Goal: Task Accomplishment & Management: Manage account settings

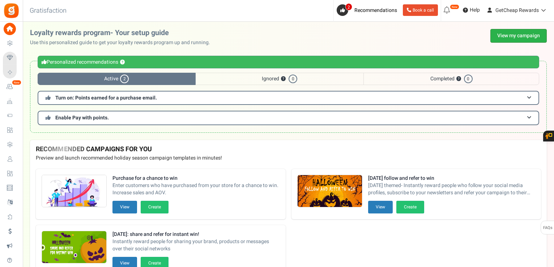
click at [500, 35] on link "View my campaign" at bounding box center [518, 36] width 56 height 14
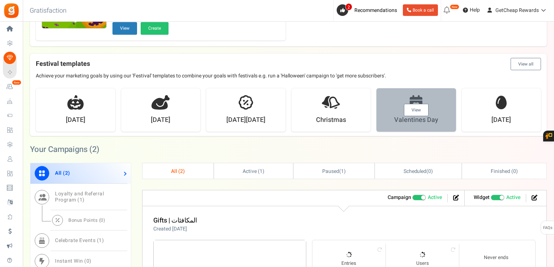
scroll to position [289, 0]
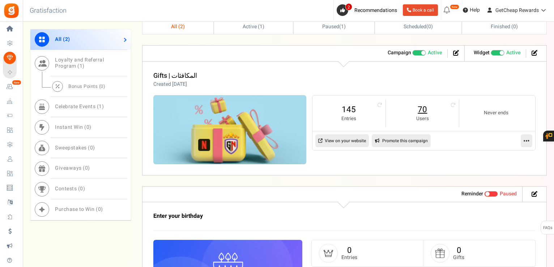
click at [420, 110] on link "70" at bounding box center [422, 110] width 59 height 12
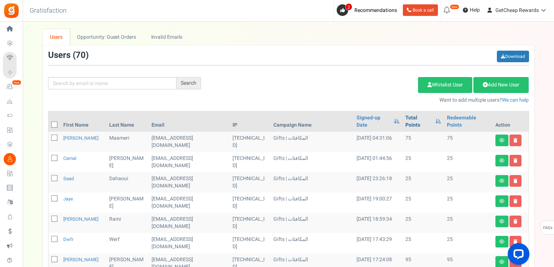
click at [411, 116] on link "Total Points" at bounding box center [418, 121] width 26 height 14
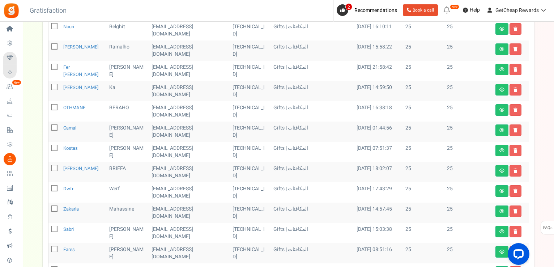
scroll to position [72, 0]
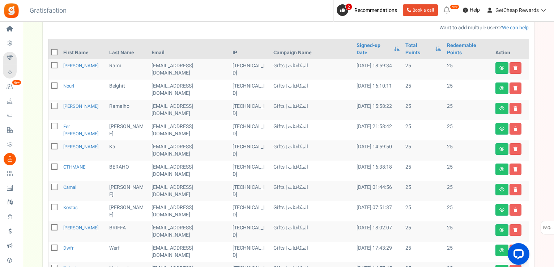
click at [54, 50] on icon at bounding box center [54, 52] width 5 height 5
click at [49, 51] on input "checkbox" at bounding box center [46, 53] width 5 height 5
checkbox input "true"
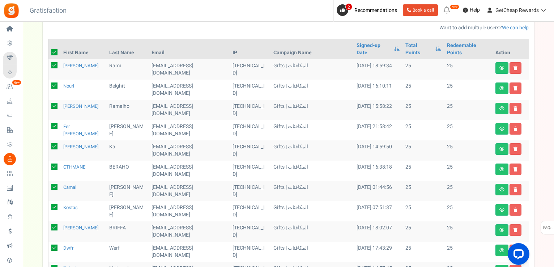
checkbox input "true"
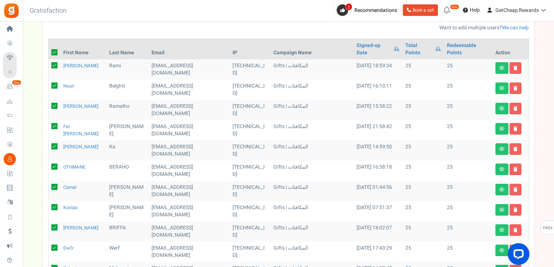
checkbox input "true"
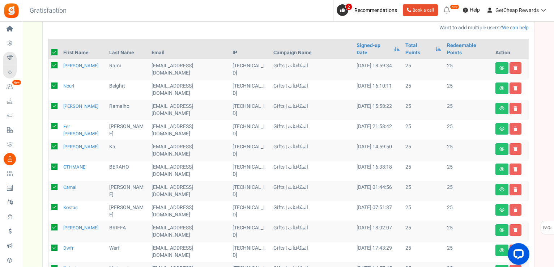
checkbox input "true"
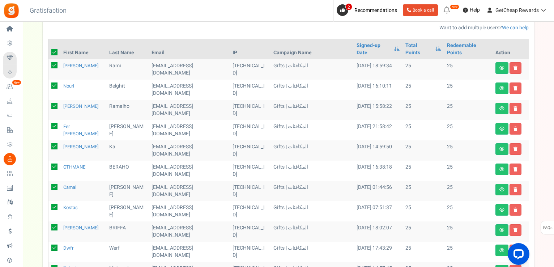
checkbox input "true"
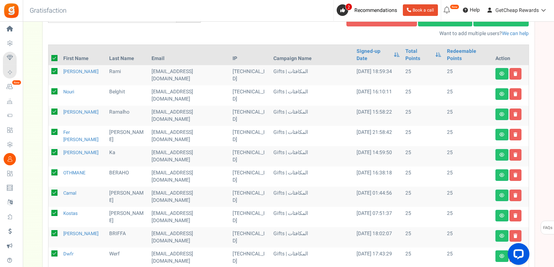
scroll to position [0, 0]
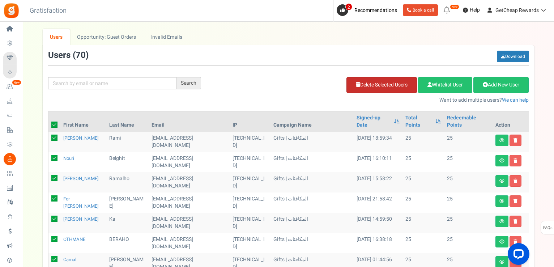
click at [378, 86] on link "Delete Selected Users" at bounding box center [381, 85] width 70 height 16
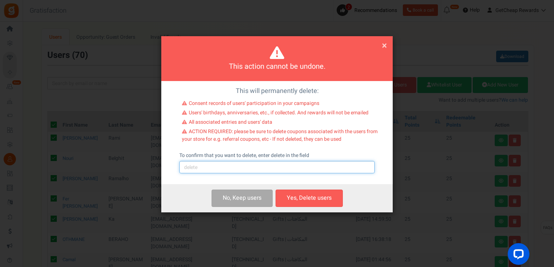
click at [248, 170] on input "text" at bounding box center [276, 167] width 195 height 12
type input "delete"
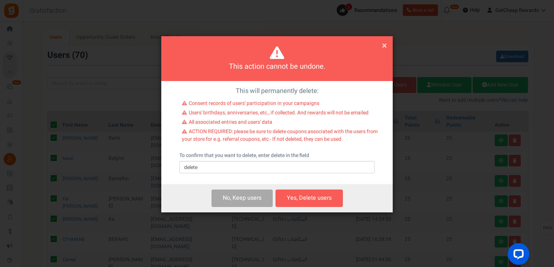
click at [311, 196] on button "Yes, Delete users" at bounding box center [308, 197] width 67 height 17
checkbox input "false"
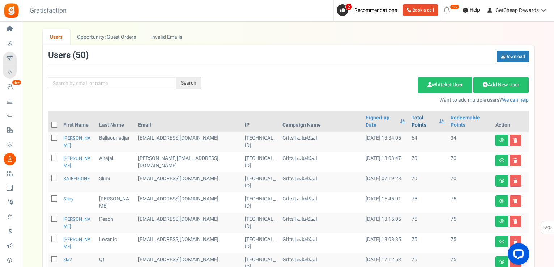
click at [413, 117] on link "Total Points" at bounding box center [423, 121] width 24 height 14
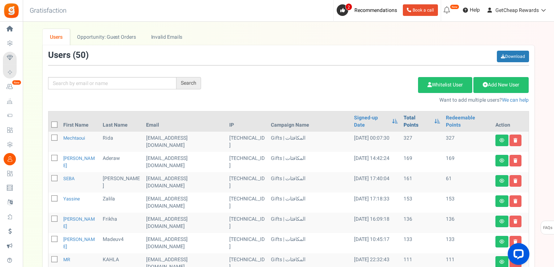
click at [412, 117] on link "Total Points" at bounding box center [416, 121] width 27 height 14
